Goal: Check status: Check status

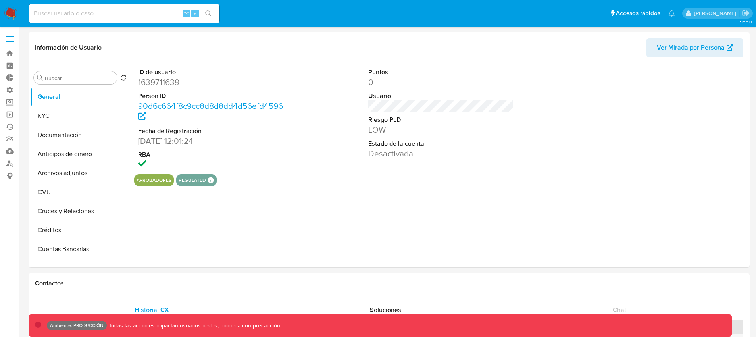
select select "10"
click at [121, 10] on input at bounding box center [124, 13] width 190 height 10
paste input "Lk69Hax7QoXv3LosQ6Zl8K1E"
type input "Lk69Hax7QoXv3LosQ6Zl8K1E"
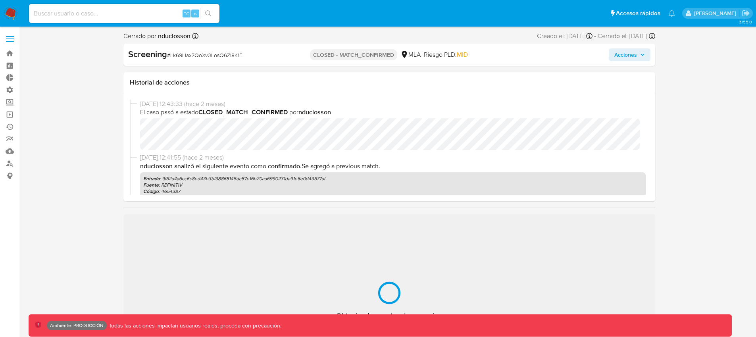
select select "10"
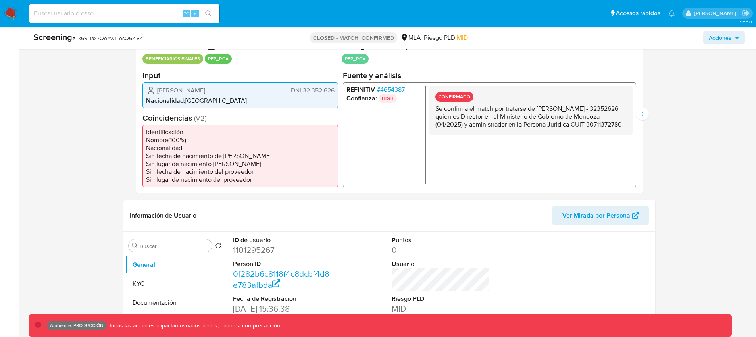
scroll to position [148, 0]
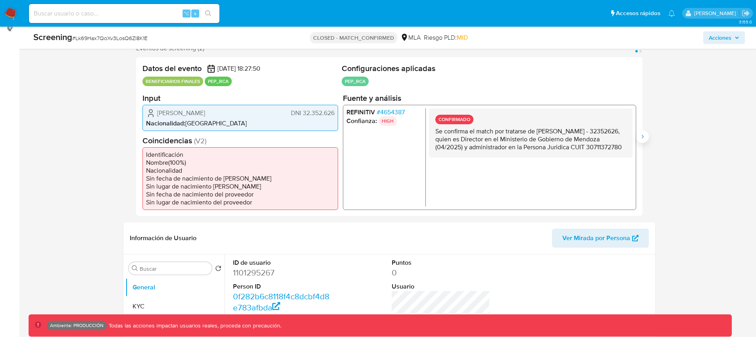
click at [647, 140] on button "Siguiente" at bounding box center [642, 136] width 13 height 13
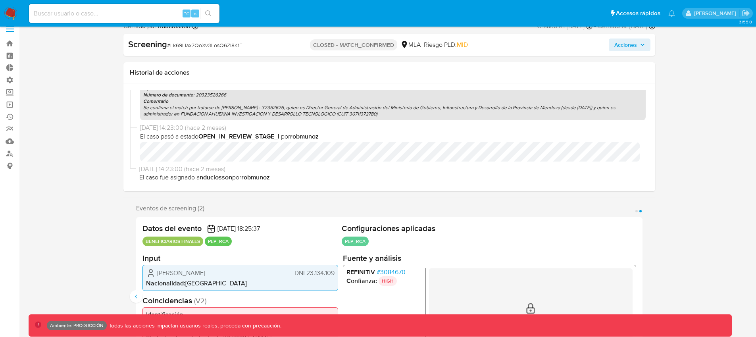
scroll to position [20, 0]
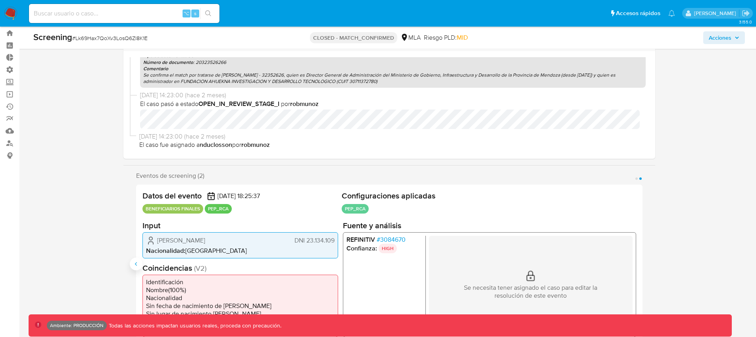
click at [133, 262] on icon "Anterior" at bounding box center [136, 264] width 6 height 6
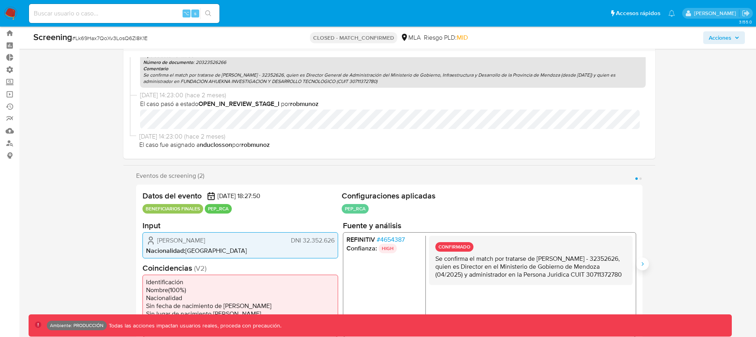
click at [644, 263] on icon "Siguiente" at bounding box center [642, 264] width 6 height 6
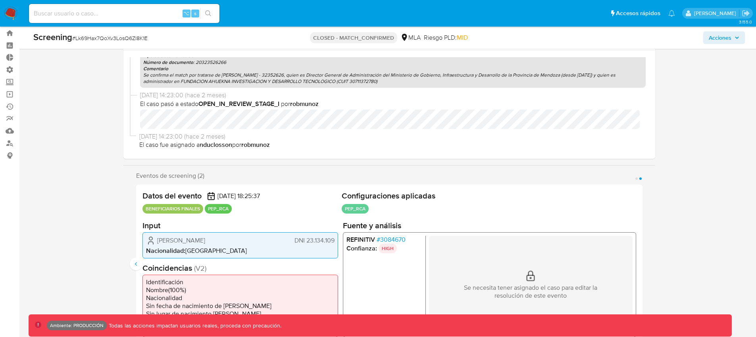
scroll to position [52, 0]
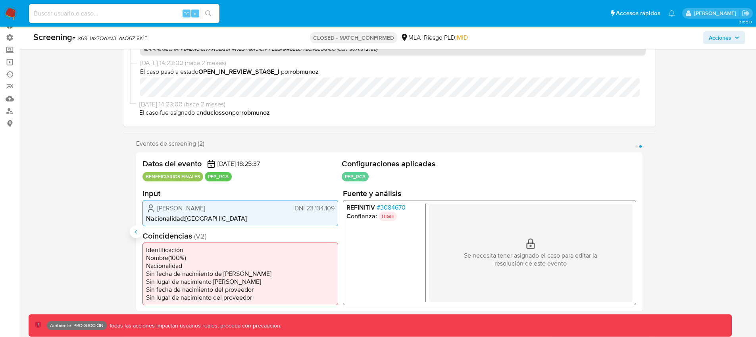
click at [139, 233] on icon "Anterior" at bounding box center [136, 231] width 6 height 6
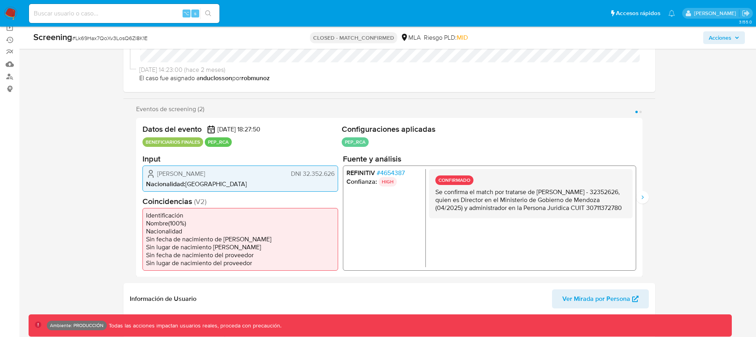
scroll to position [0, 0]
